Goal: Task Accomplishment & Management: Use online tool/utility

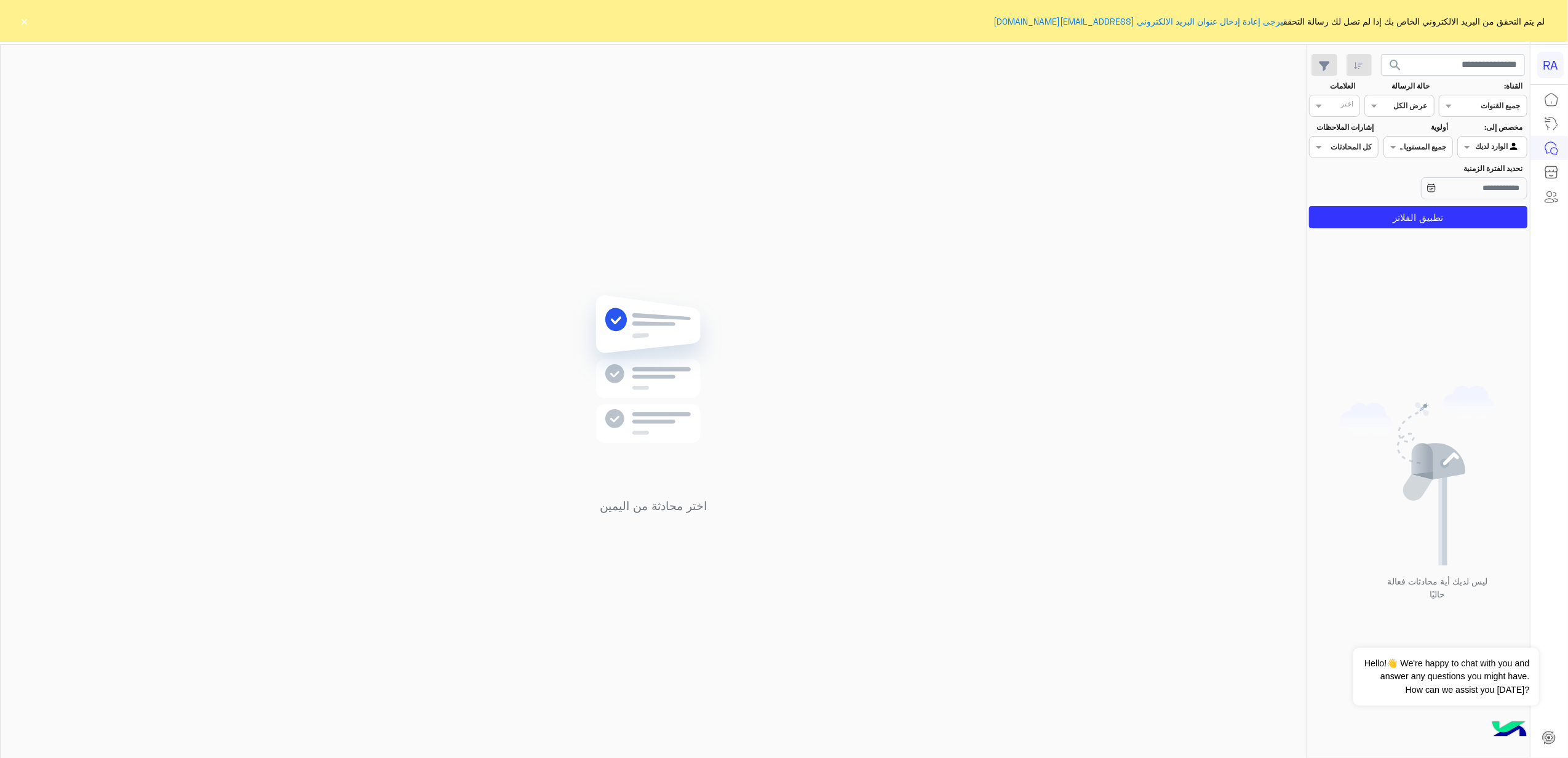
click at [1124, 119] on section "القناة: القناه جميع القنوات حالة الرسالة القناه عرض الكل العلامات اختر مخصص إلى…" at bounding box center [1417, 155] width 204 height 148
click at [1124, 143] on div at bounding box center [1491, 146] width 68 height 12
click at [1124, 193] on b "غير معينة" at bounding box center [1492, 194] width 33 height 11
click at [1124, 218] on button "تطبيق الفلاتر" at bounding box center [1418, 216] width 218 height 22
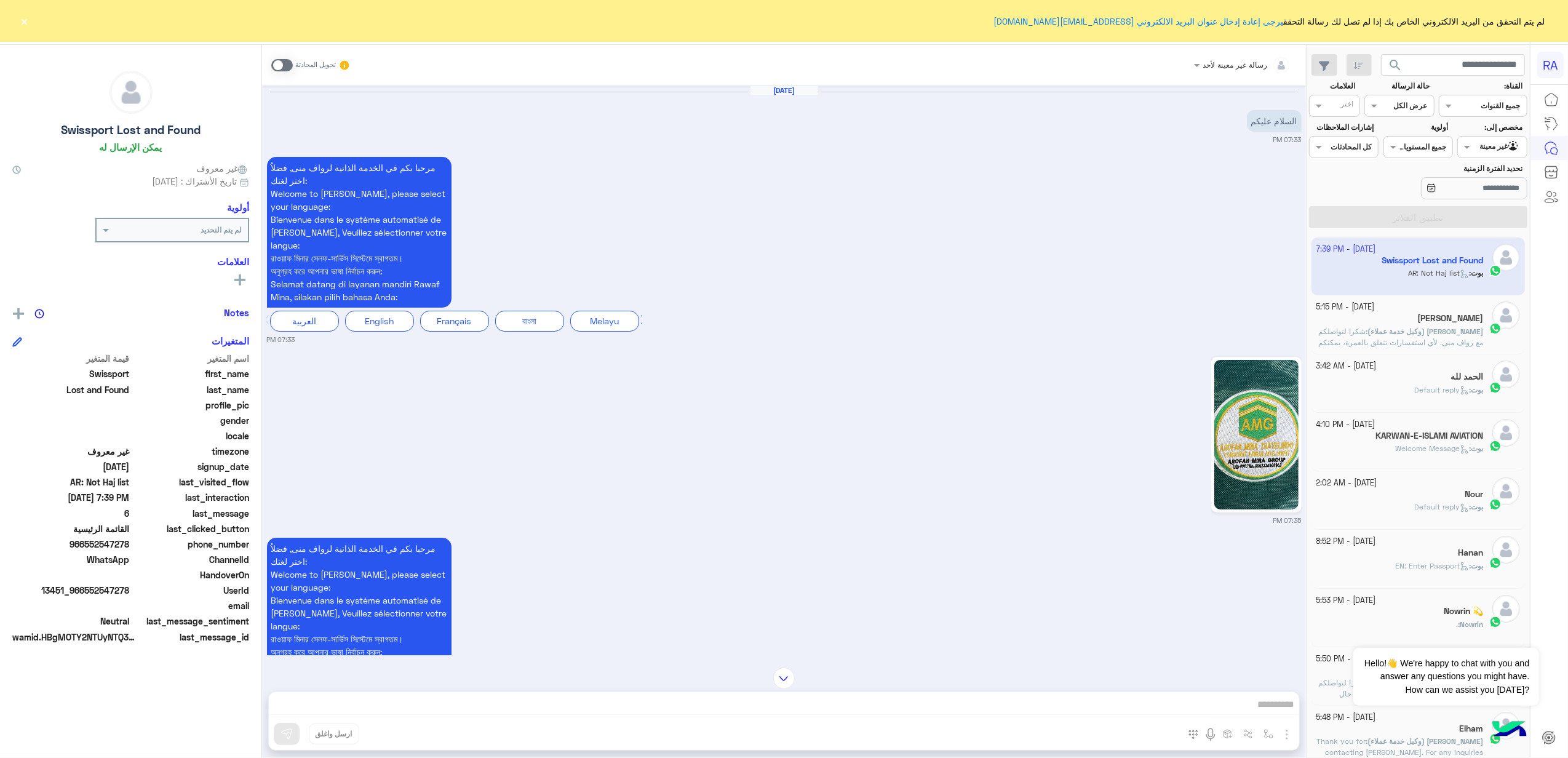
click at [566, 711] on div "رسالة غير معينة لأحد تحويل المحادثة [DATE] السلام عليكم 07:33 PM مرحبا بكم في ا…" at bounding box center [783, 404] width 1044 height 718
click at [277, 61] on span at bounding box center [282, 65] width 21 height 12
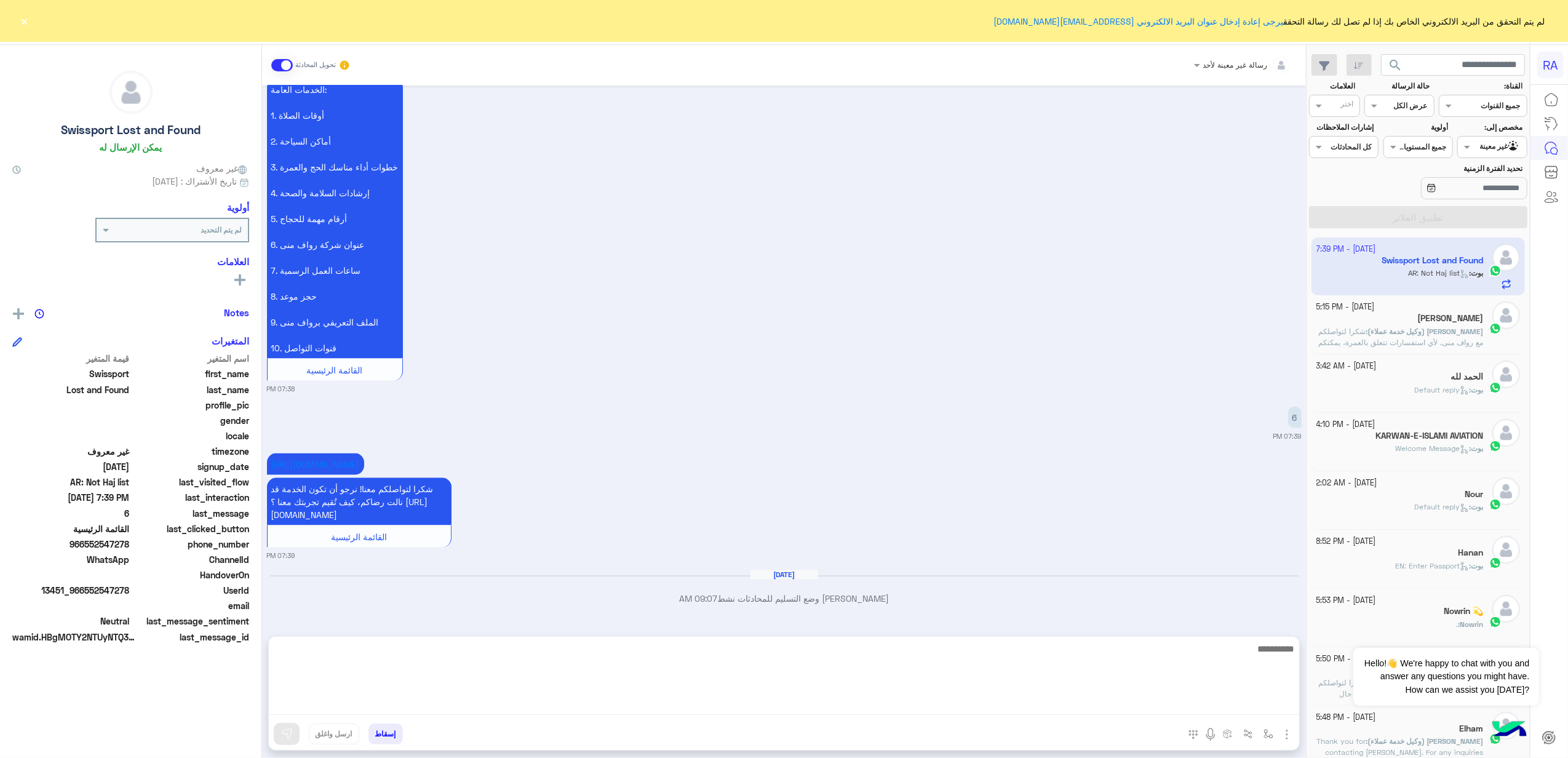
click at [625, 709] on textarea at bounding box center [784, 677] width 1030 height 74
paste textarea "**********"
type textarea "**********"
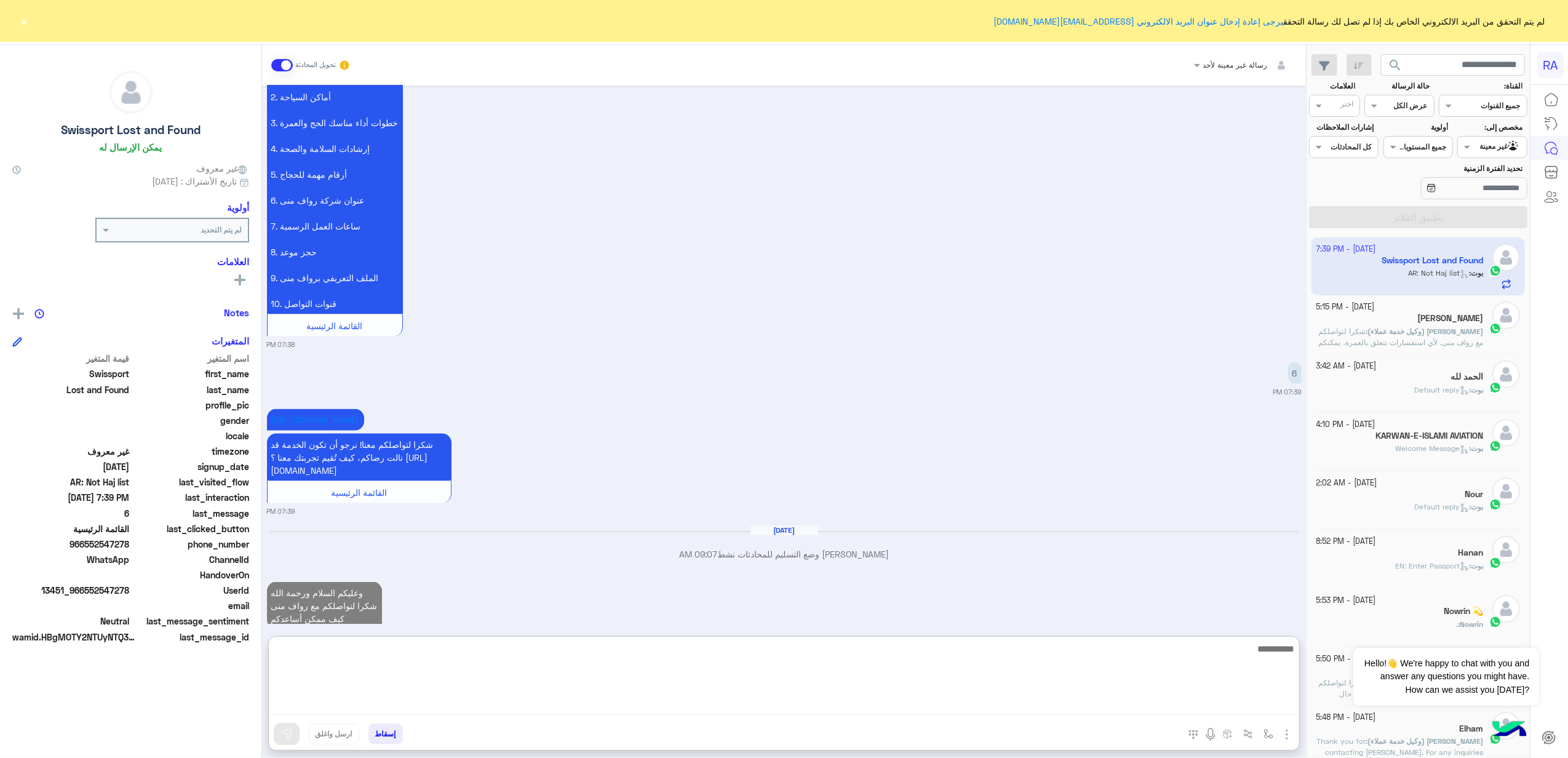
scroll to position [1912, 0]
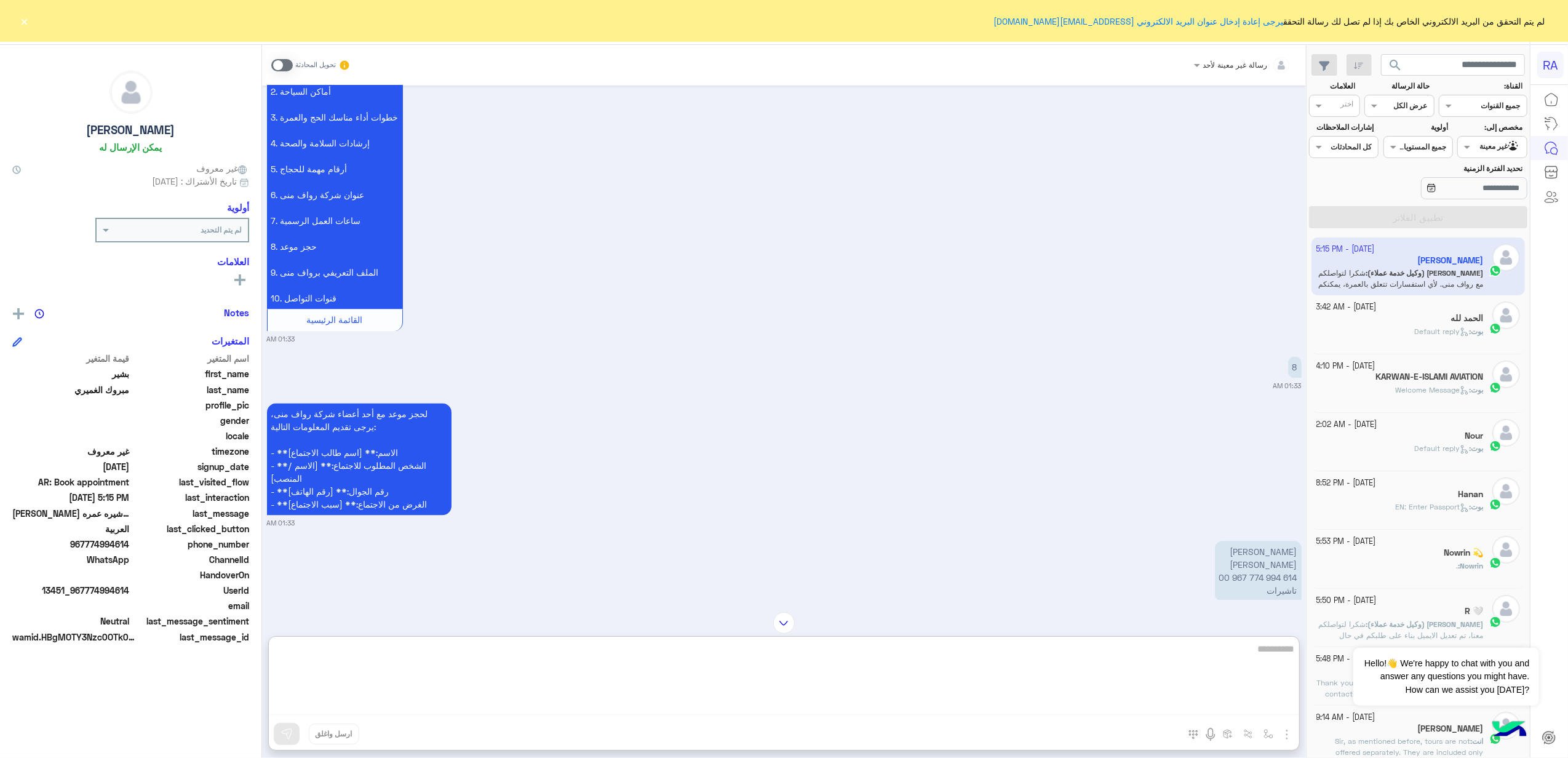
scroll to position [3592, 0]
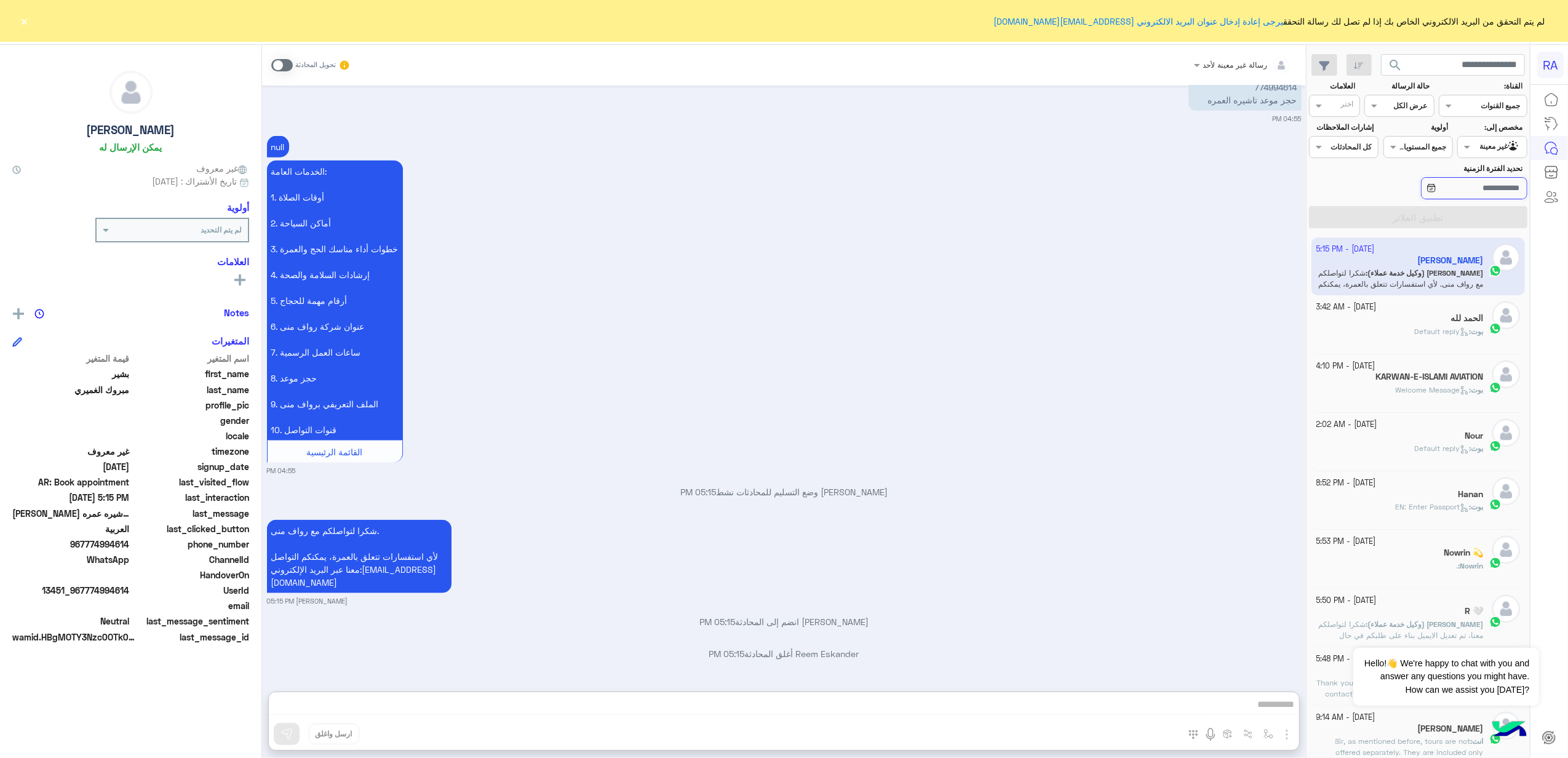
click at [1124, 181] on input "تحديد الفترة الزمنية" at bounding box center [1474, 188] width 107 height 22
click at [1124, 143] on div at bounding box center [1491, 146] width 68 height 12
click at [1124, 216] on b "الوارد لديك" at bounding box center [1489, 218] width 39 height 11
click at [1124, 222] on button "تطبيق الفلاتر" at bounding box center [1418, 216] width 218 height 22
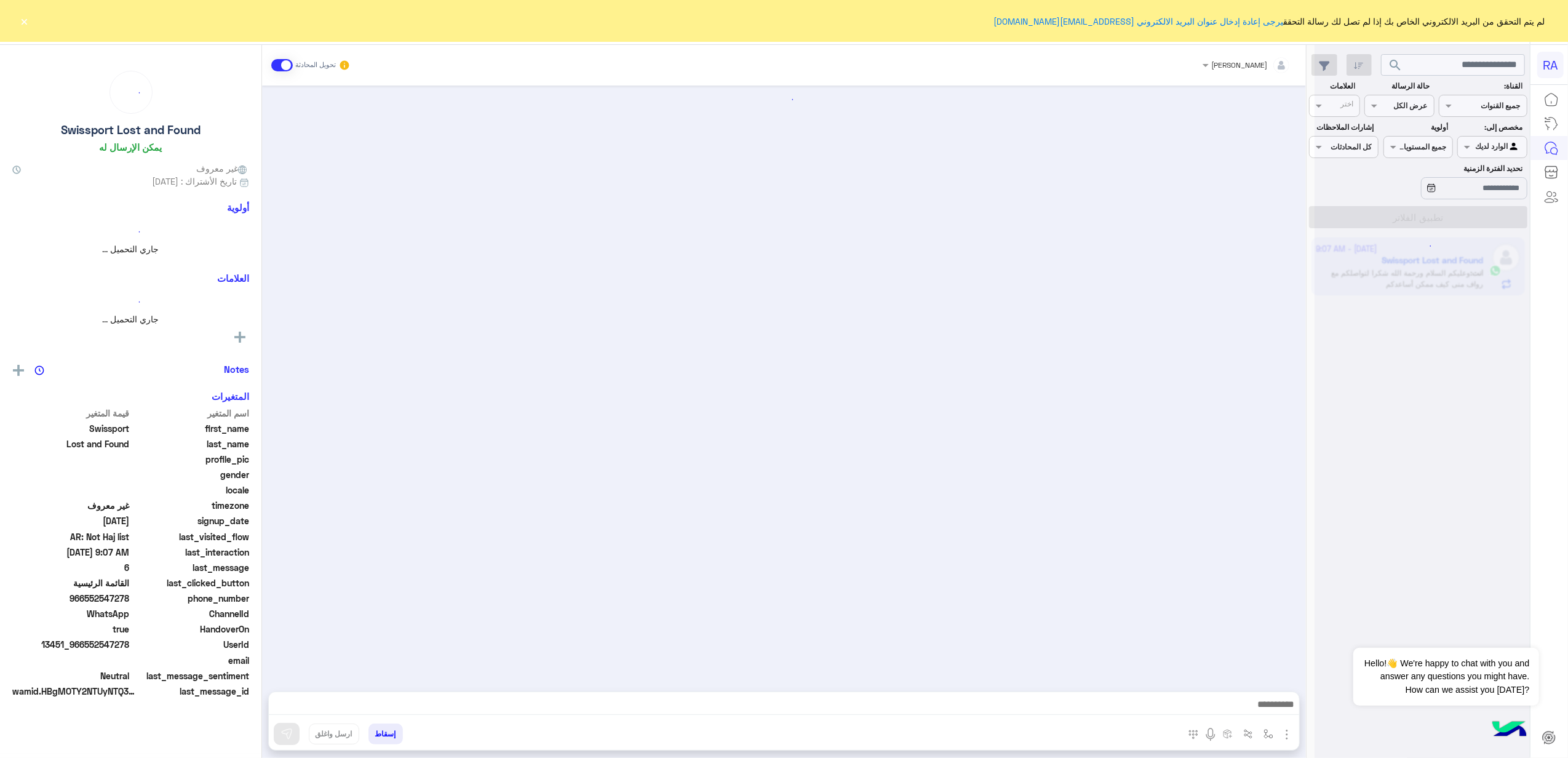
scroll to position [1888, 0]
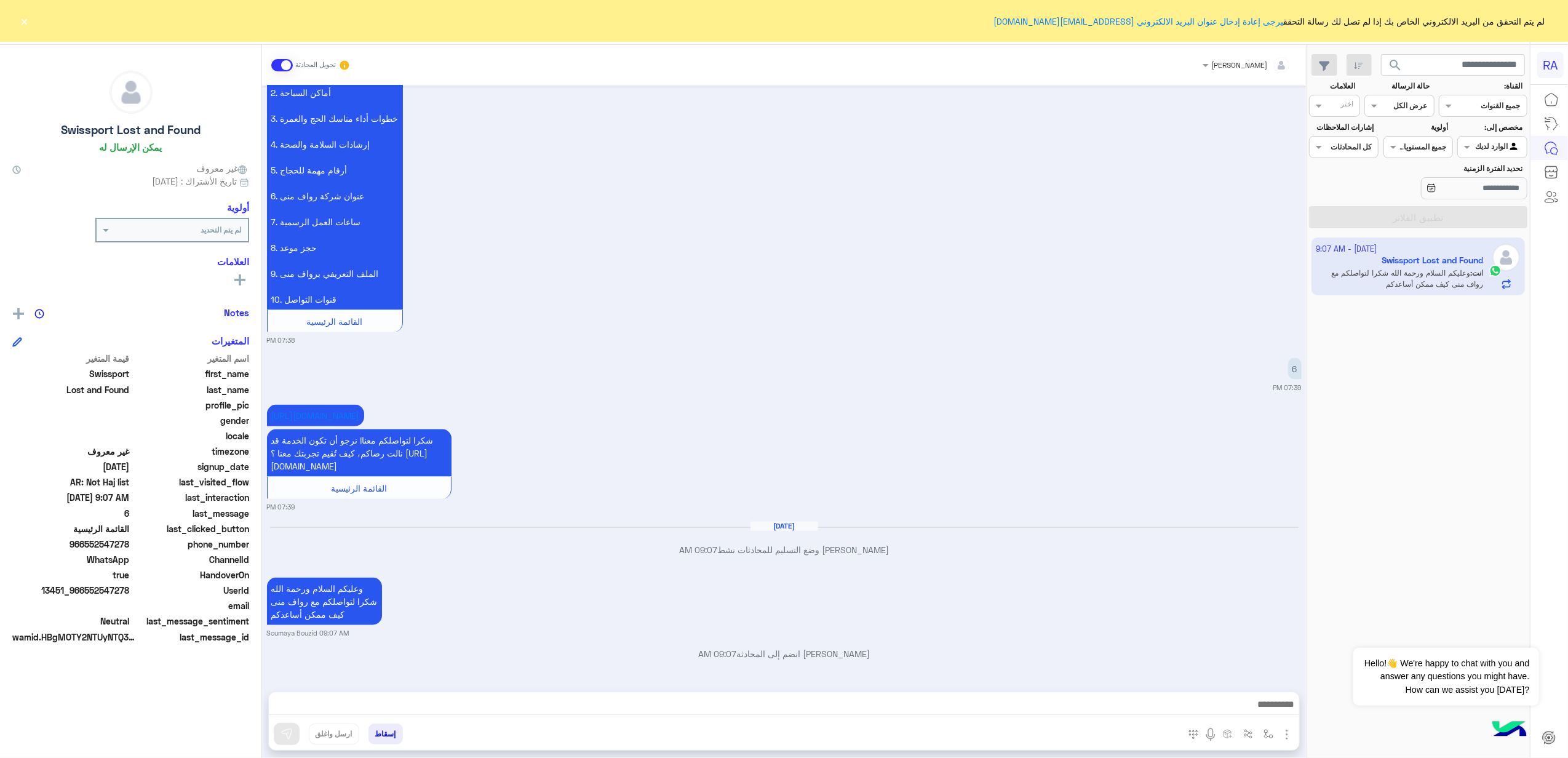
click at [284, 63] on span at bounding box center [282, 65] width 21 height 12
click at [1124, 143] on div at bounding box center [1491, 146] width 68 height 12
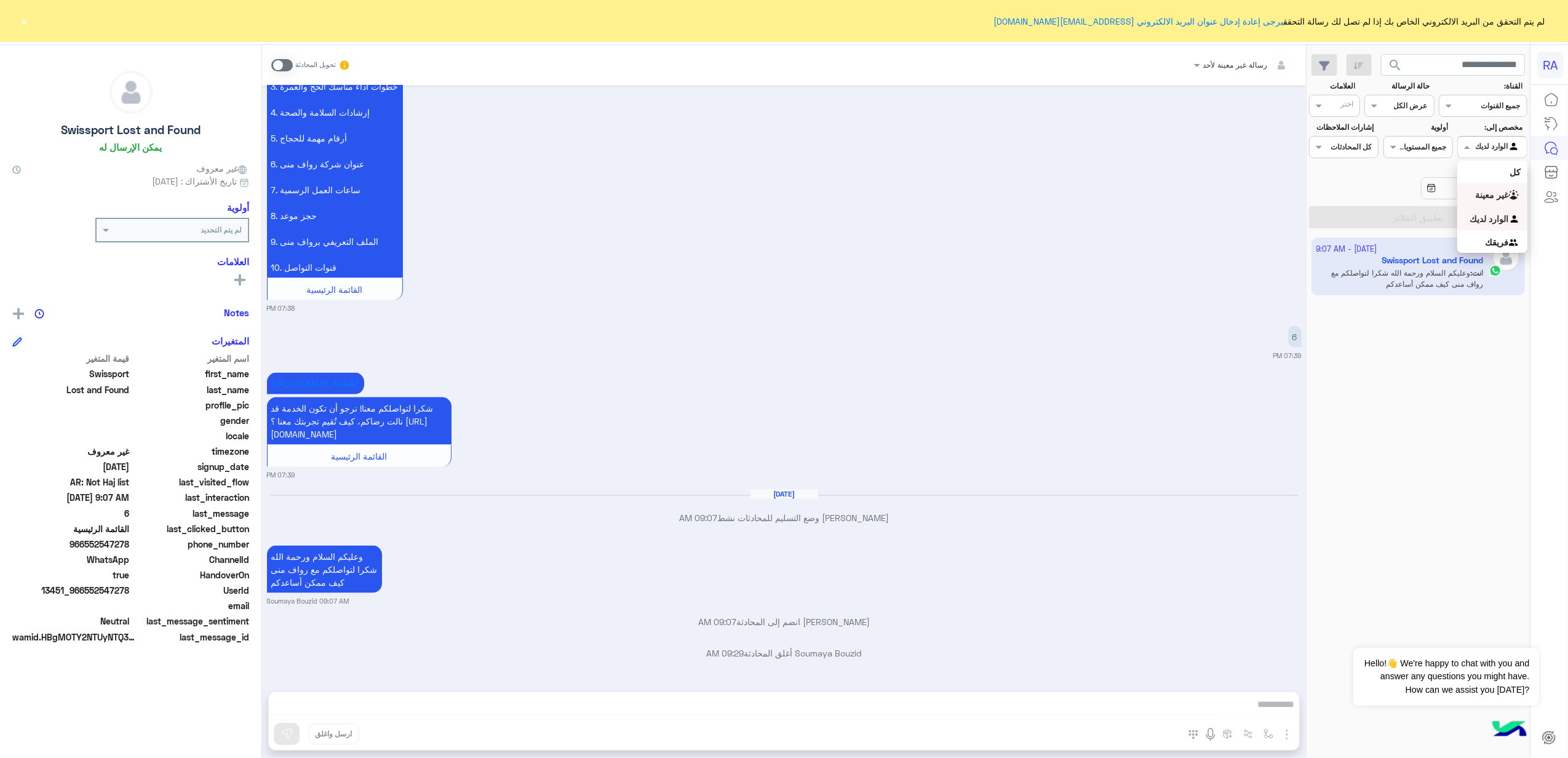
click at [1124, 202] on div "غير معينة" at bounding box center [1491, 195] width 69 height 24
click at [1124, 228] on button "تطبيق الفلاتر" at bounding box center [1418, 216] width 218 height 22
